Goal: Contribute content: Contribute content

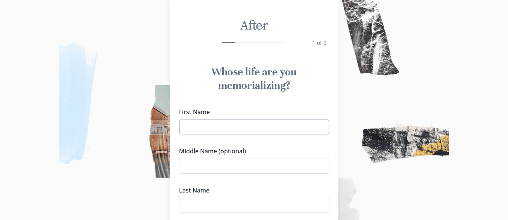
scroll to position [18, 0]
click at [215, 123] on input "First Name" at bounding box center [254, 127] width 151 height 15
type input "[PERSON_NAME]"
click at [233, 170] on input "Middle Name (optional)" at bounding box center [254, 166] width 151 height 15
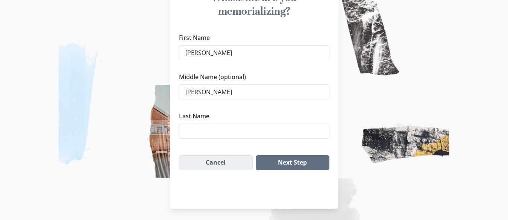
scroll to position [93, 0]
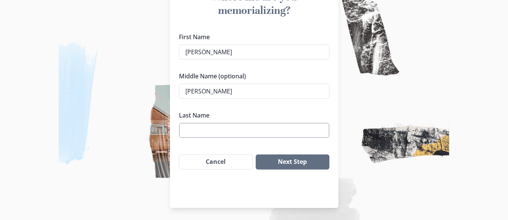
type input "[PERSON_NAME]"
click at [235, 129] on input "Last Name" at bounding box center [254, 130] width 151 height 15
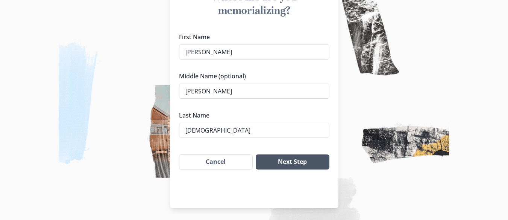
type input "[DEMOGRAPHIC_DATA]"
click at [312, 158] on button "Next Step" at bounding box center [292, 161] width 73 height 15
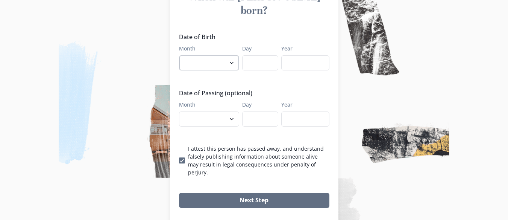
click at [233, 55] on select "January February March April May June July August September October November De…" at bounding box center [209, 62] width 60 height 15
select select "3"
click at [182, 55] on select "January February March April May June July August September October November De…" at bounding box center [209, 62] width 60 height 15
click at [259, 57] on div "Date of Birth Month January February March April May June July August September…" at bounding box center [254, 104] width 151 height 144
click at [260, 55] on input "Day" at bounding box center [260, 62] width 36 height 15
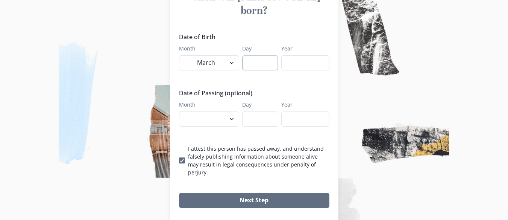
click at [263, 55] on input "Day" at bounding box center [260, 62] width 36 height 15
type input "30"
click at [292, 55] on input "Year" at bounding box center [306, 62] width 48 height 15
type input "1934"
click at [235, 111] on select "January February March April May June July August September October November De…" at bounding box center [209, 118] width 60 height 15
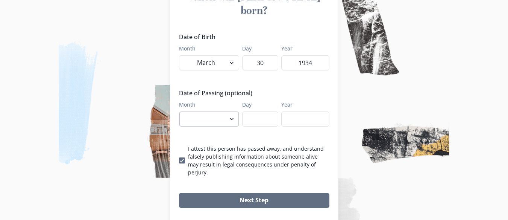
select select "8"
click at [182, 111] on select "January February March April May June July August September October November De…" at bounding box center [209, 118] width 60 height 15
click at [256, 111] on input "Day" at bounding box center [260, 118] width 36 height 15
type input "10"
click at [299, 111] on input "Year" at bounding box center [306, 118] width 48 height 15
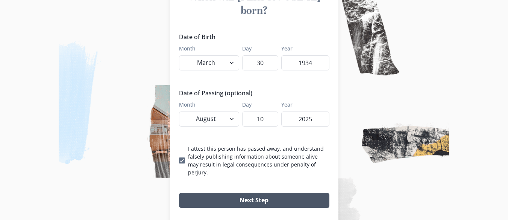
type input "2025"
click at [259, 193] on button "Next Step" at bounding box center [254, 200] width 151 height 15
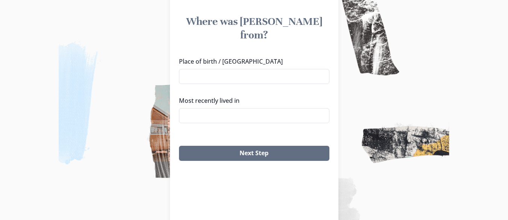
scroll to position [18, 0]
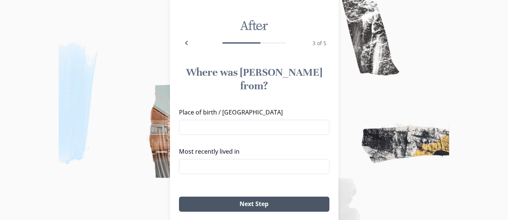
click at [250, 196] on button "Next Step" at bounding box center [254, 203] width 151 height 15
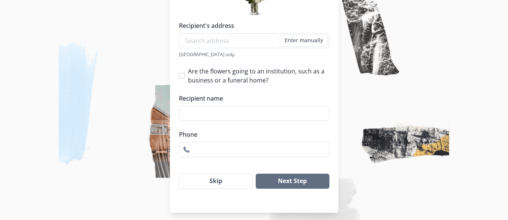
scroll to position [145, 0]
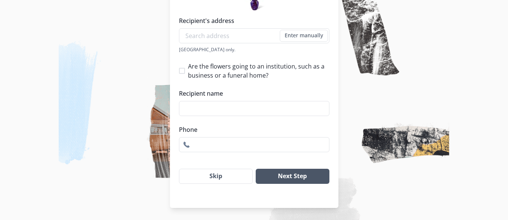
click at [306, 179] on button "Next Step" at bounding box center [292, 176] width 73 height 15
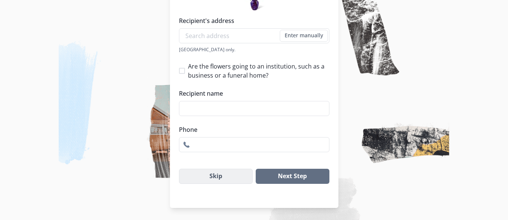
click at [234, 178] on button "Skip" at bounding box center [216, 176] width 74 height 15
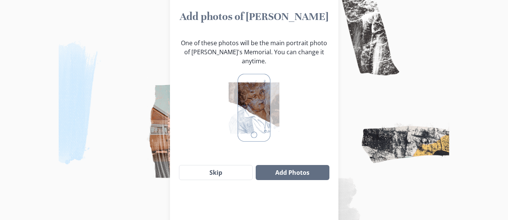
scroll to position [93, 0]
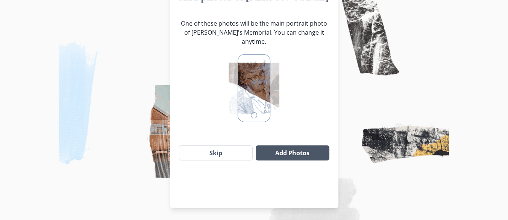
click at [294, 145] on button "Add Photos" at bounding box center [292, 152] width 73 height 15
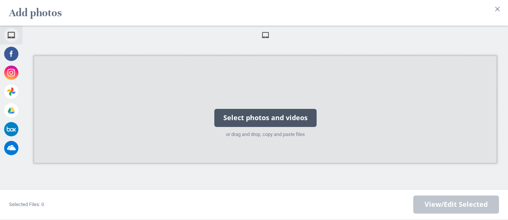
click at [270, 114] on div "Select photos and videos" at bounding box center [266, 118] width 102 height 18
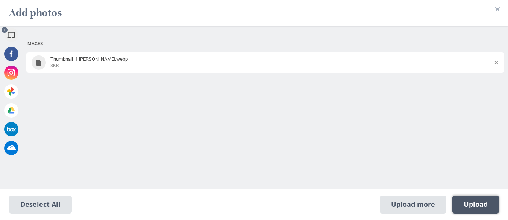
click at [480, 205] on span "Upload 1" at bounding box center [476, 204] width 24 height 8
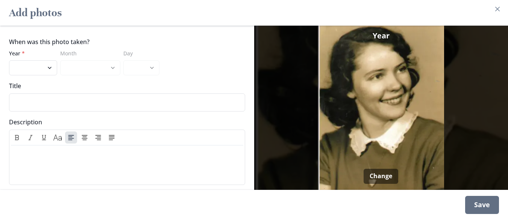
scroll to position [0, 0]
click at [48, 63] on select "2025 2024 2023 2022 2021 2020 2019 2018 2017 2016 2015 2014 2013 2012 2011 2010…" at bounding box center [33, 68] width 48 height 15
click at [31, 61] on select "2025 2024 2023 2022 2021 2020 2019 2018 2017 2016 2015 2014 2013 2012 2011 2010…" at bounding box center [33, 68] width 48 height 15
select select "1934"
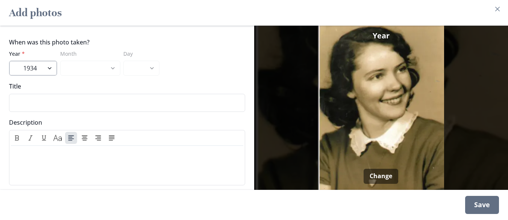
click at [9, 61] on select "2025 2024 2023 2022 2021 2020 2019 2018 2017 2016 2015 2014 2013 2012 2011 2010…" at bounding box center [33, 68] width 48 height 15
click at [111, 63] on select "March April May June July August September October November December" at bounding box center [90, 68] width 60 height 15
select select "4"
click at [60, 61] on select "March April May June July August September October November December" at bounding box center [90, 68] width 60 height 15
click at [151, 61] on select "1 2 3 4 5 6 7 8 9 10 11 12 13 14 15 16 17 18 19 20 21 22 23 24 25 26 27 28 29 30" at bounding box center [141, 68] width 36 height 15
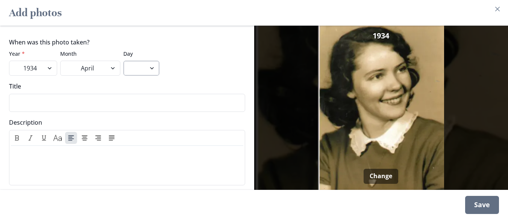
select select "22"
click at [123, 61] on select "1 2 3 4 5 6 7 8 9 10 11 12 13 14 15 16 17 18 19 20 21 22 23 24 25 26 27 28 29 30" at bounding box center [141, 68] width 36 height 15
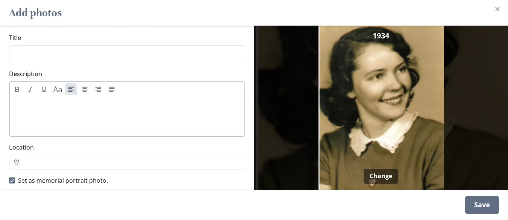
scroll to position [50, 0]
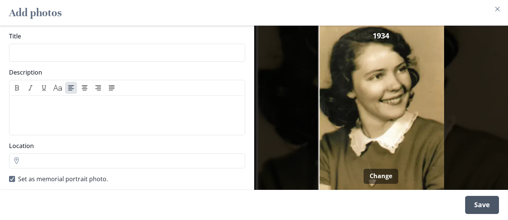
click at [487, 205] on div "Save" at bounding box center [483, 205] width 34 height 18
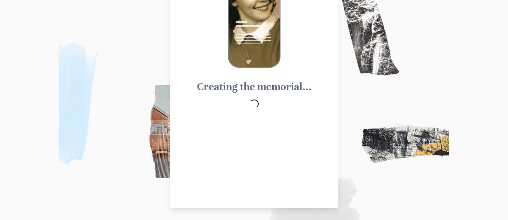
scroll to position [46, 0]
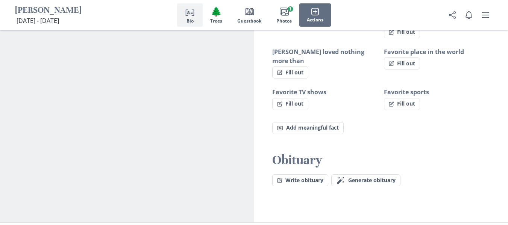
scroll to position [640, 0]
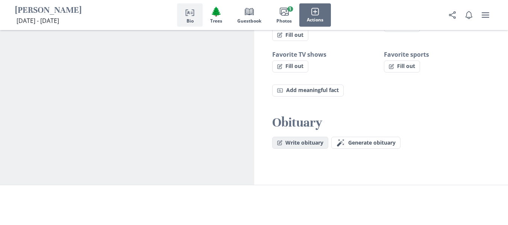
click at [301, 137] on button "Write obituary" at bounding box center [300, 143] width 56 height 12
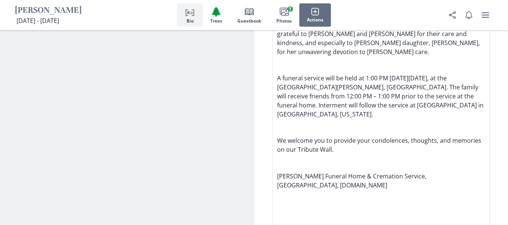
scroll to position [1430, 0]
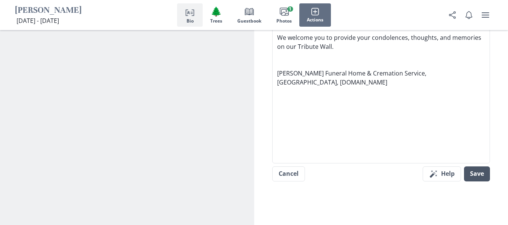
click at [480, 167] on button "Save" at bounding box center [477, 174] width 26 height 15
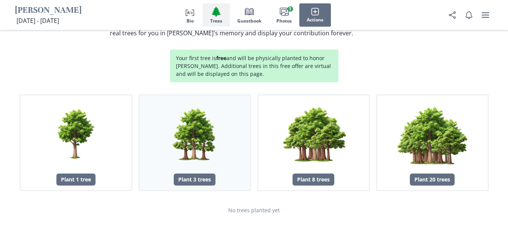
click at [199, 102] on img "button" at bounding box center [194, 134] width 71 height 71
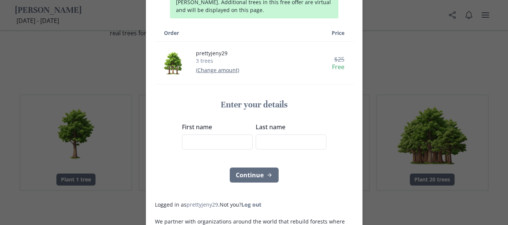
scroll to position [113, 0]
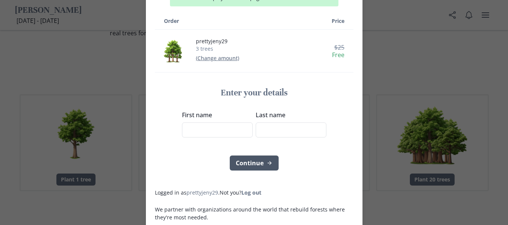
click at [256, 156] on button "Continue" at bounding box center [254, 163] width 49 height 15
click at [305, 156] on div "Continue" at bounding box center [254, 163] width 199 height 15
click at [107, 157] on div "Plant a free tree for [PERSON_NAME] [DOMAIN_NAME] visitors have planted 44,028 …" at bounding box center [254, 112] width 508 height 225
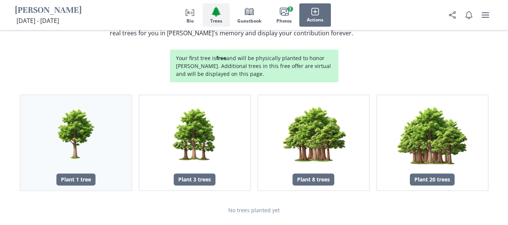
click at [80, 99] on img "button" at bounding box center [75, 134] width 71 height 71
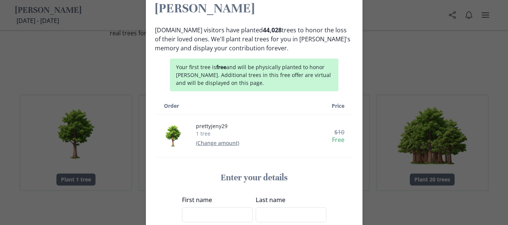
scroll to position [38, 0]
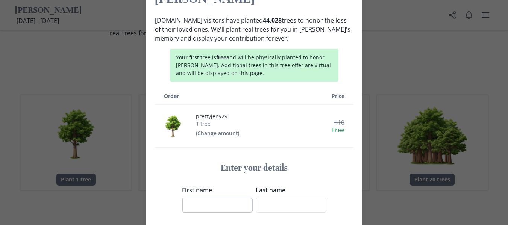
click at [217, 198] on input "First name" at bounding box center [217, 205] width 71 height 15
click at [216, 198] on input "First name" at bounding box center [217, 205] width 71 height 15
type input "j"
type input "[PERSON_NAME]"
click at [289, 198] on input "Last name" at bounding box center [291, 205] width 71 height 15
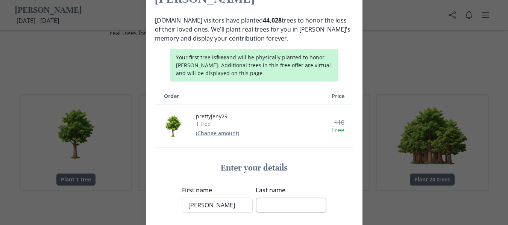
click at [285, 198] on input "Last name" at bounding box center [291, 205] width 71 height 15
click at [285, 198] on input "A" at bounding box center [291, 205] width 71 height 15
type input "[PERSON_NAME]"
click at [302, 205] on form "Enter your details First name [PERSON_NAME] Last name [PERSON_NAME]" at bounding box center [254, 204] width 199 height 83
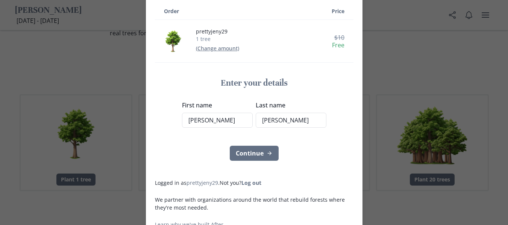
scroll to position [125, 0]
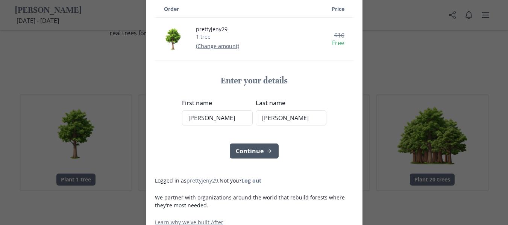
click at [260, 144] on button "Continue" at bounding box center [254, 151] width 49 height 15
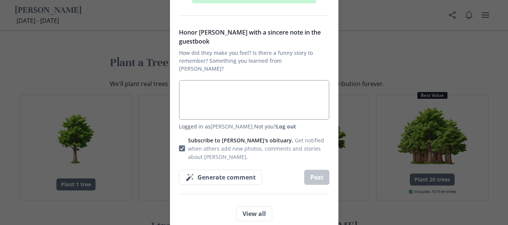
scroll to position [125, 0]
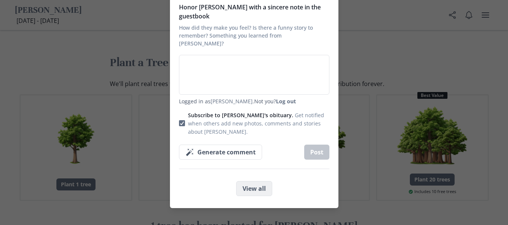
click at [260, 181] on button "View all" at bounding box center [254, 188] width 36 height 15
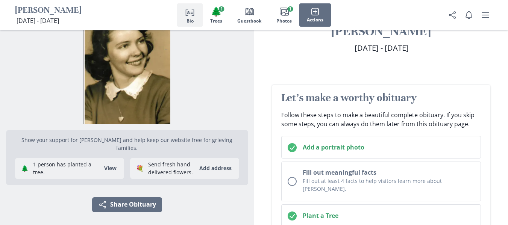
scroll to position [38, 0]
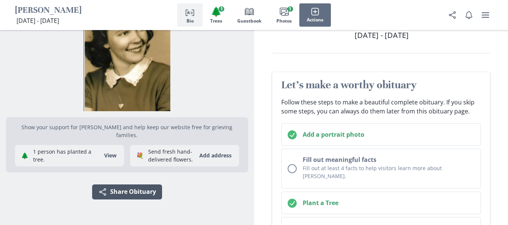
click at [127, 185] on button "Share Share Obituary" at bounding box center [127, 192] width 70 height 15
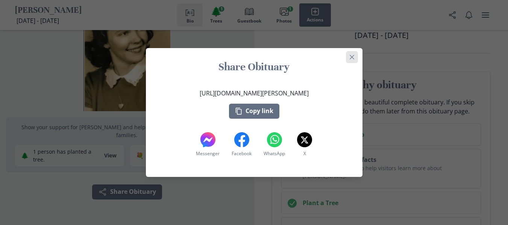
click at [354, 56] on icon "Close" at bounding box center [352, 57] width 5 height 5
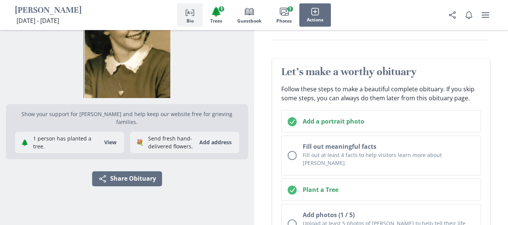
scroll to position [0, 0]
